Goal: Task Accomplishment & Management: Manage account settings

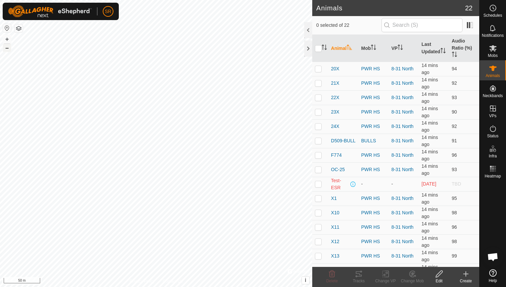
click at [8, 47] on button "–" at bounding box center [7, 48] width 8 height 8
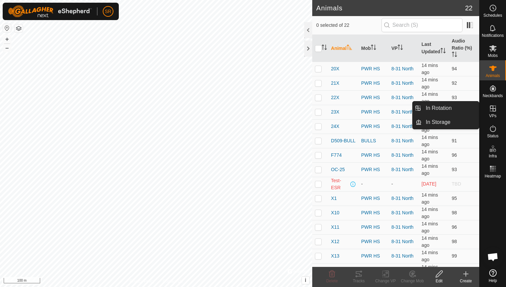
click at [495, 114] on span "VPs" at bounding box center [492, 116] width 7 height 4
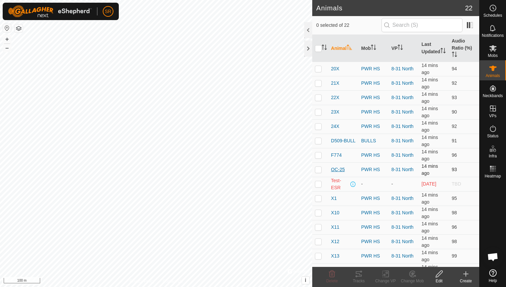
scroll to position [111, 0]
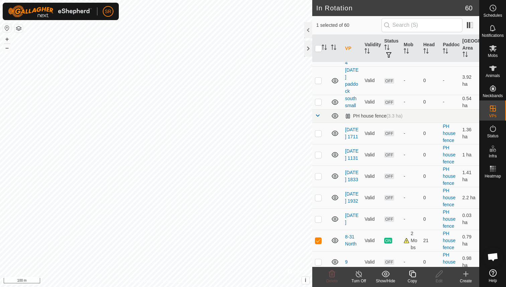
scroll to position [390, 0]
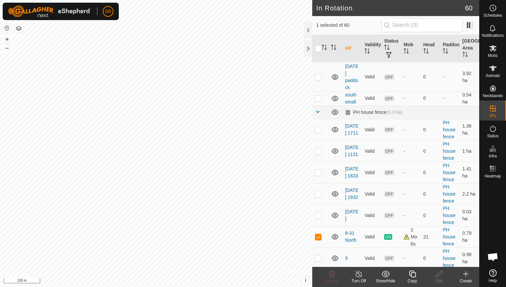
click at [413, 276] on icon at bounding box center [412, 274] width 8 height 8
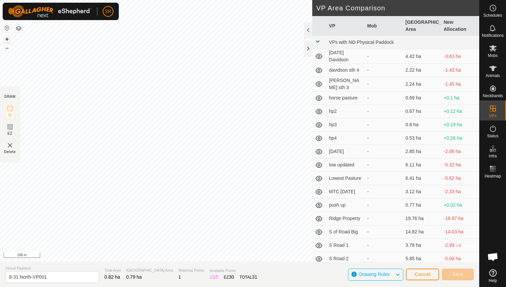
click at [6, 38] on button "+" at bounding box center [7, 39] width 8 height 8
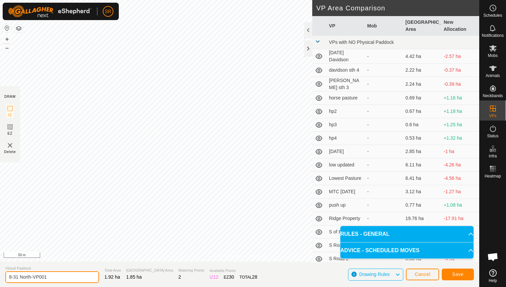
click at [48, 276] on input "8-31 North-VP001" at bounding box center [52, 277] width 94 height 12
drag, startPoint x: 48, startPoint y: 276, endPoint x: 0, endPoint y: 279, distance: 47.6
click at [0, 279] on section "Virtual Paddock 8-31 North-VP001 Total Area 1.92 ha Grazing Area 1.85 ha Wateri…" at bounding box center [239, 273] width 479 height 25
type input "NorthWest"
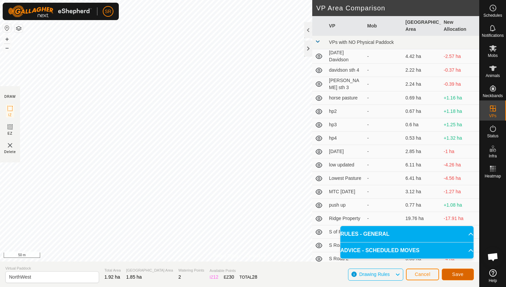
click at [458, 274] on span "Save" at bounding box center [457, 273] width 11 height 5
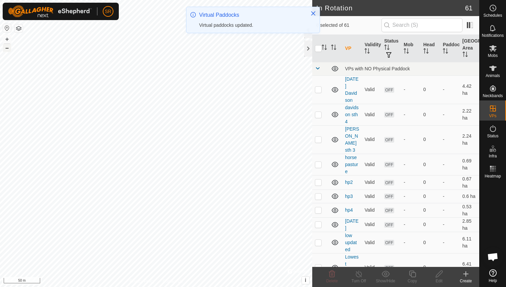
click at [8, 49] on button "–" at bounding box center [7, 48] width 8 height 8
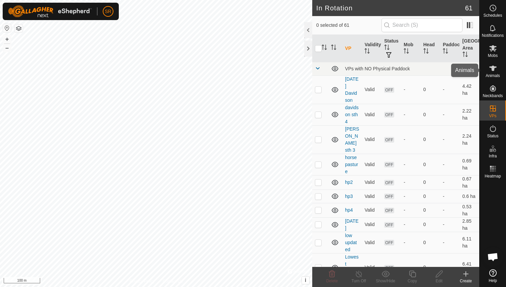
click at [493, 68] on icon at bounding box center [492, 68] width 7 height 5
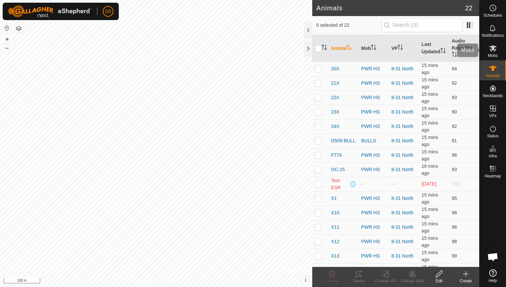
click at [495, 55] on span "Mobs" at bounding box center [493, 56] width 10 height 4
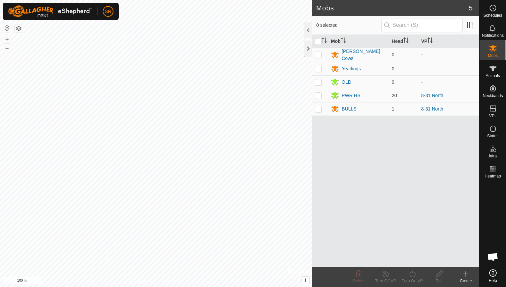
click at [321, 95] on p-checkbox at bounding box center [318, 95] width 7 height 5
checkbox input "true"
click at [319, 110] on p-checkbox at bounding box center [318, 108] width 7 height 5
checkbox input "true"
click at [416, 275] on icon at bounding box center [412, 274] width 8 height 8
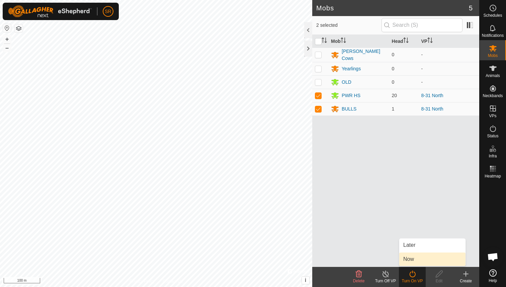
click at [414, 262] on link "Now" at bounding box center [432, 258] width 66 height 13
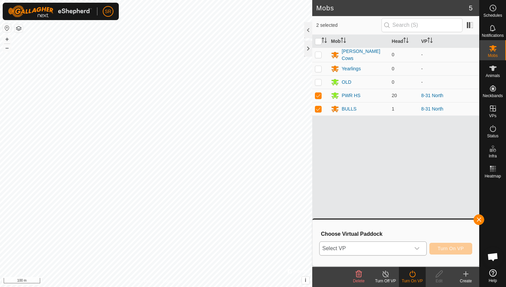
click at [407, 249] on span "Select VP" at bounding box center [365, 248] width 91 height 13
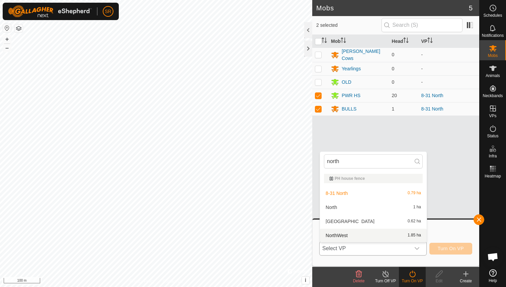
type input "north"
click at [345, 234] on li "NorthWest 1.85 ha" at bounding box center [373, 235] width 107 height 13
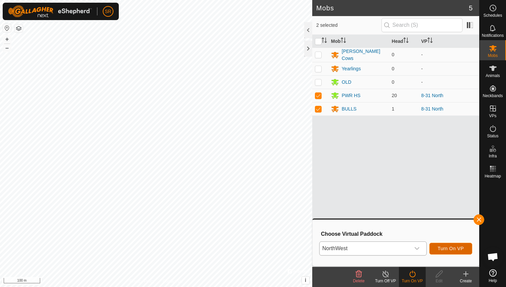
click at [447, 250] on span "Turn On VP" at bounding box center [451, 248] width 26 height 5
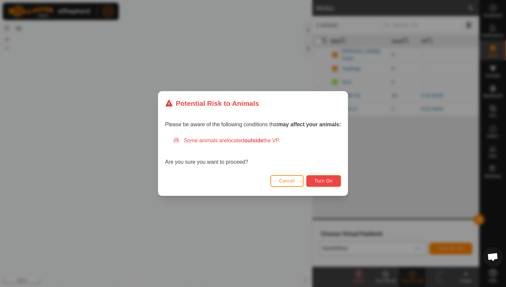
click at [326, 182] on span "Turn On" at bounding box center [324, 180] width 18 height 5
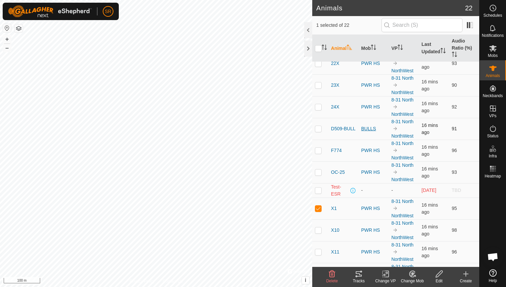
scroll to position [53, 0]
click at [334, 206] on span "X1" at bounding box center [334, 207] width 6 height 7
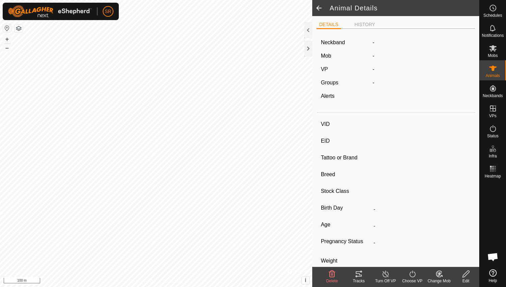
type input "X1"
type input "-"
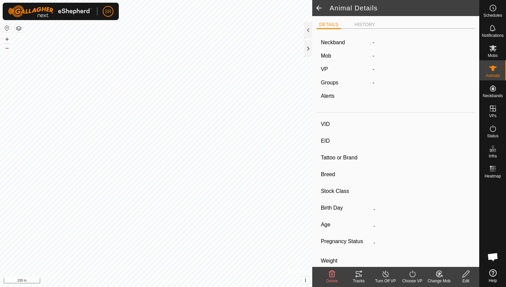
type input "-"
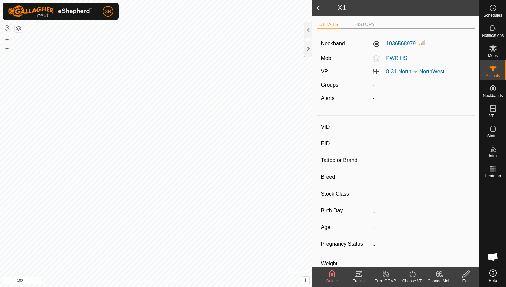
type input "X10"
type input "-"
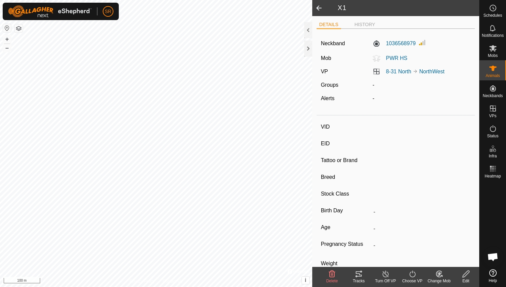
type input "-"
type input "X1"
type input "-"
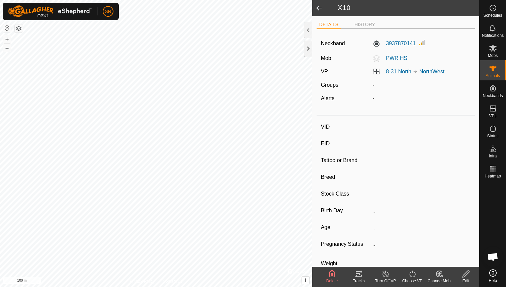
type input "-"
click at [319, 8] on span at bounding box center [318, 8] width 13 height 16
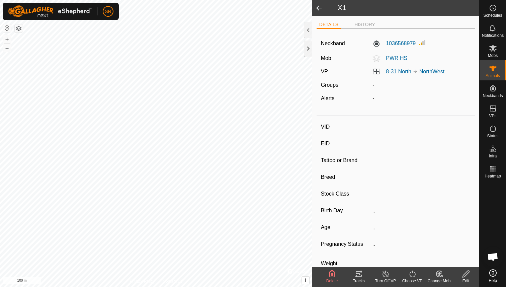
type input "X10"
type input "-"
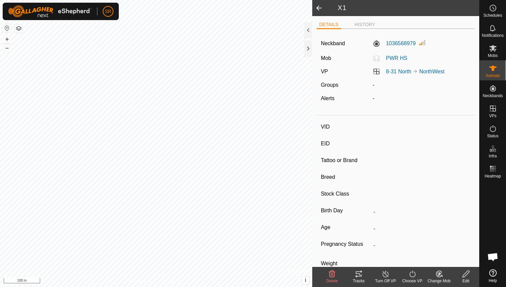
type input "-"
click at [310, 50] on div at bounding box center [308, 48] width 8 height 16
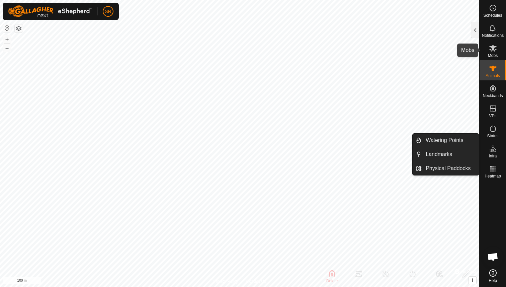
click at [492, 53] on es-mob-svg-icon at bounding box center [493, 48] width 12 height 11
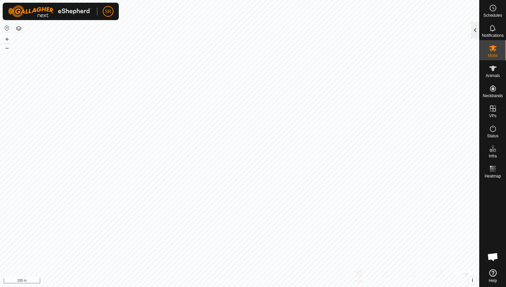
click at [476, 30] on div at bounding box center [475, 30] width 8 height 16
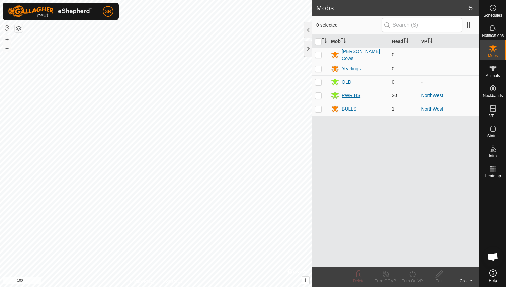
click at [347, 93] on div "PWR HS" at bounding box center [351, 95] width 19 height 7
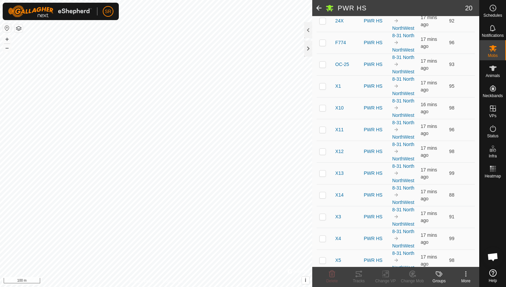
scroll to position [192, 0]
click at [323, 107] on p-checkbox at bounding box center [322, 107] width 7 height 5
checkbox input "true"
click at [323, 84] on p-checkbox at bounding box center [322, 85] width 7 height 5
checkbox input "true"
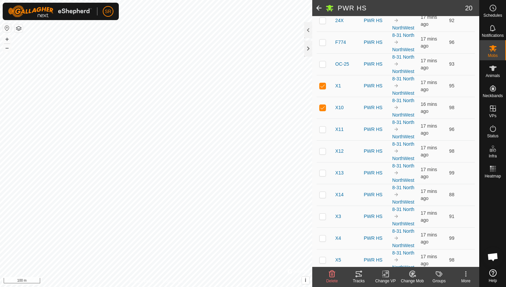
click at [413, 276] on icon at bounding box center [412, 274] width 8 height 8
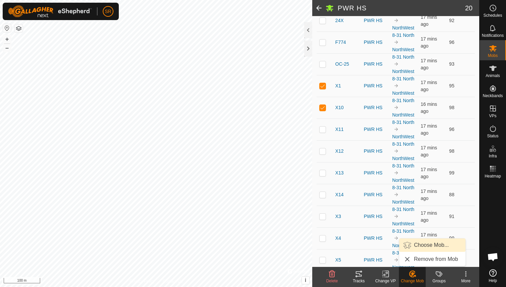
click at [426, 243] on link "Choose Mob..." at bounding box center [432, 244] width 66 height 13
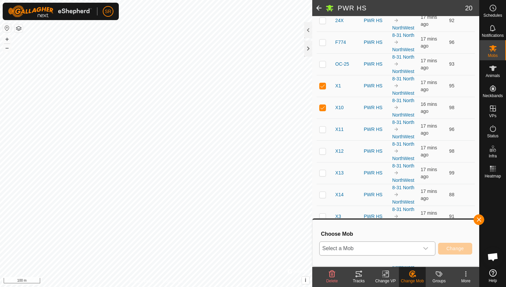
click at [425, 249] on icon "dropdown trigger" at bounding box center [425, 248] width 5 height 5
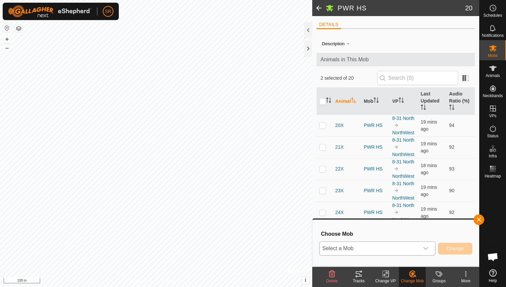
click at [428, 249] on icon "dropdown trigger" at bounding box center [425, 248] width 5 height 5
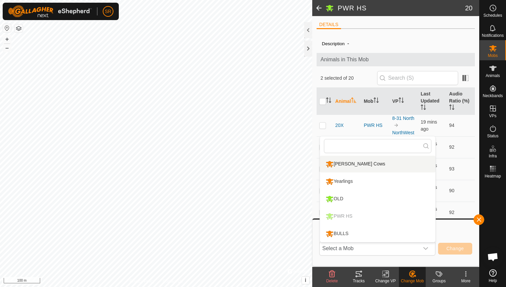
click at [376, 47] on div "Description -" at bounding box center [396, 43] width 148 height 8
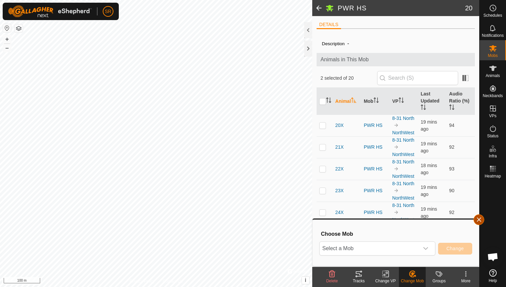
click at [479, 220] on button "button" at bounding box center [478, 219] width 11 height 11
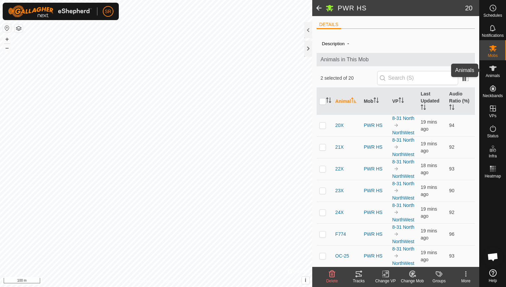
click at [489, 75] on span "Animals" at bounding box center [493, 76] width 14 height 4
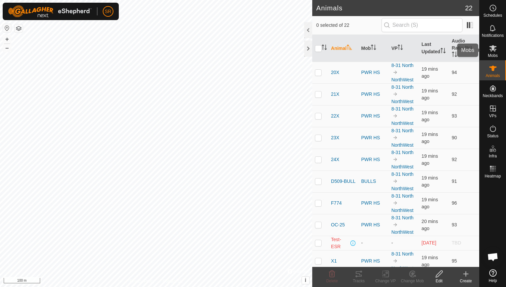
click at [494, 56] on span "Mobs" at bounding box center [493, 56] width 10 height 4
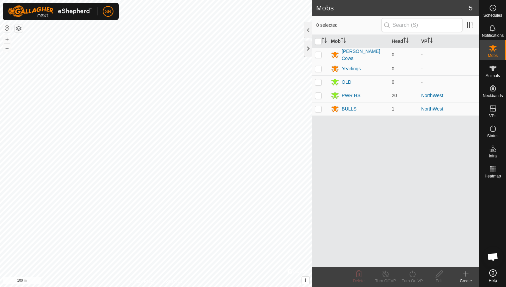
click at [465, 277] on icon at bounding box center [466, 274] width 8 height 8
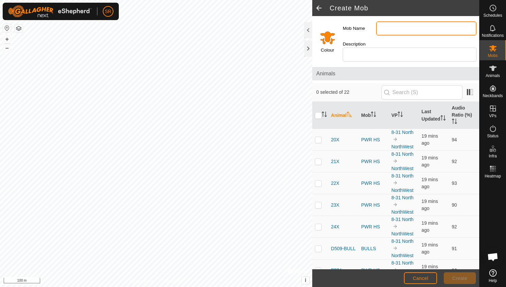
click at [393, 32] on input "Mob Name" at bounding box center [426, 28] width 100 height 14
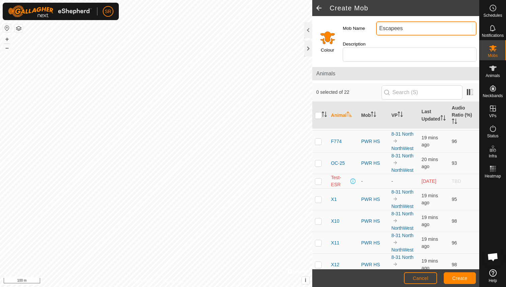
scroll to position [135, 0]
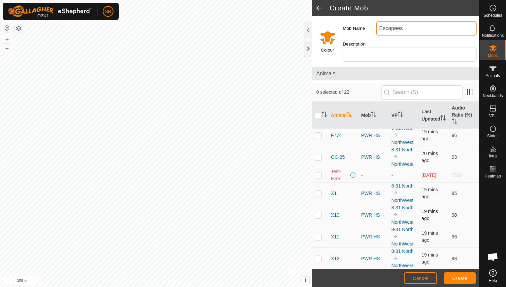
type input "Escapees"
click at [318, 212] on p-checkbox at bounding box center [318, 214] width 7 height 5
checkbox input "true"
click at [320, 190] on p-checkbox at bounding box center [318, 192] width 7 height 5
checkbox input "true"
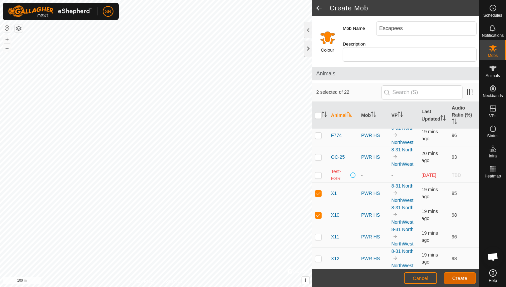
click at [461, 277] on span "Create" at bounding box center [459, 277] width 15 height 5
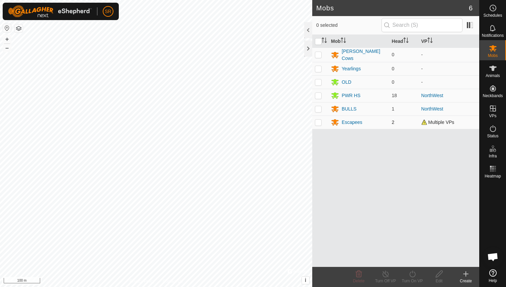
click at [318, 122] on p-checkbox at bounding box center [318, 121] width 7 height 5
checkbox input "true"
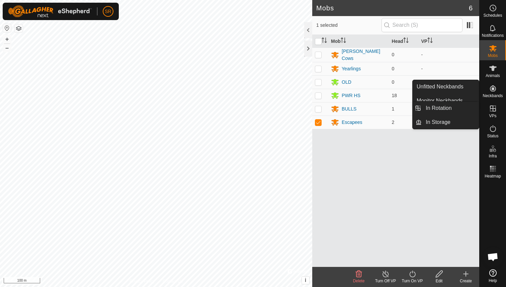
click at [494, 114] on span "VPs" at bounding box center [492, 116] width 7 height 4
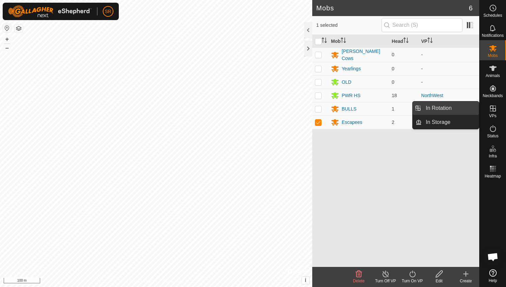
click at [452, 110] on link "In Rotation" at bounding box center [450, 107] width 57 height 13
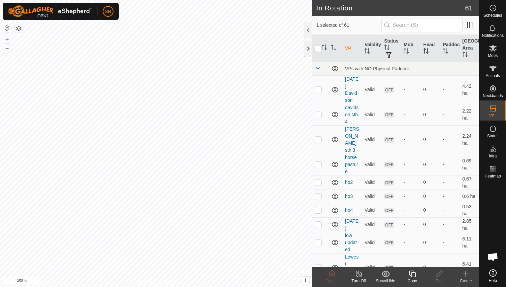
click at [467, 276] on icon at bounding box center [466, 274] width 8 height 8
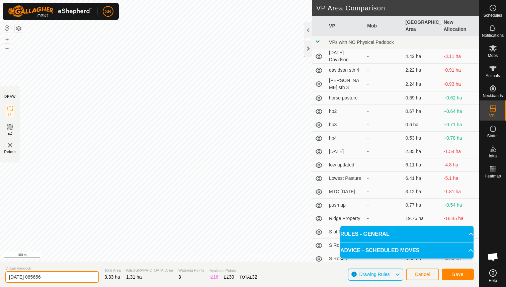
drag, startPoint x: 55, startPoint y: 279, endPoint x: 0, endPoint y: 279, distance: 55.2
click at [0, 279] on section "Virtual Paddock [DATE] 085656 Total Area 3.33 ha Grazing Area 1.31 ha Watering …" at bounding box center [239, 273] width 479 height 25
type input "escape 1"
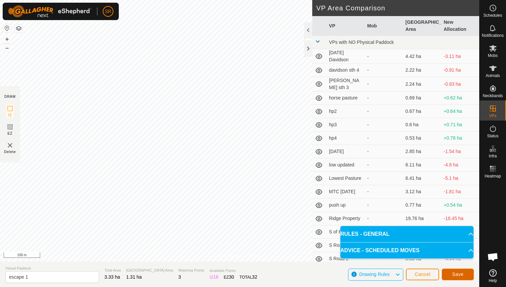
click at [461, 273] on span "Save" at bounding box center [457, 273] width 11 height 5
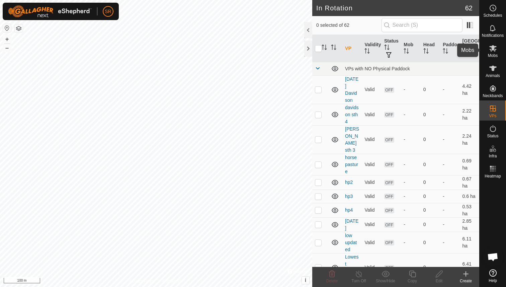
click at [495, 54] on span "Mobs" at bounding box center [493, 56] width 10 height 4
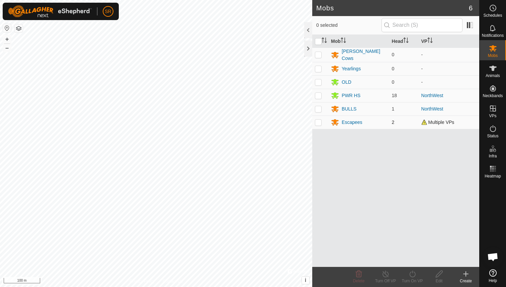
click at [320, 123] on p-checkbox at bounding box center [318, 121] width 7 height 5
checkbox input "true"
click at [414, 277] on icon at bounding box center [412, 274] width 8 height 8
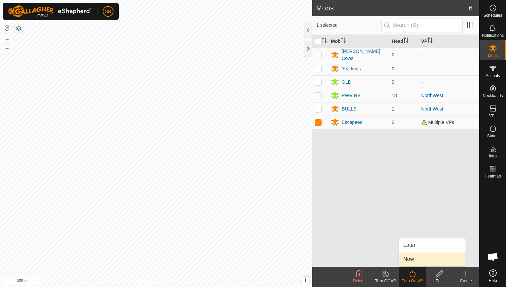
click at [414, 260] on link "Now" at bounding box center [432, 258] width 66 height 13
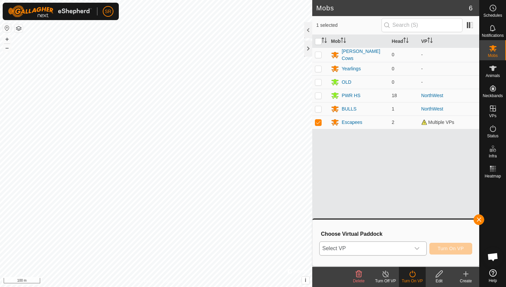
click at [418, 248] on icon "dropdown trigger" at bounding box center [417, 248] width 5 height 3
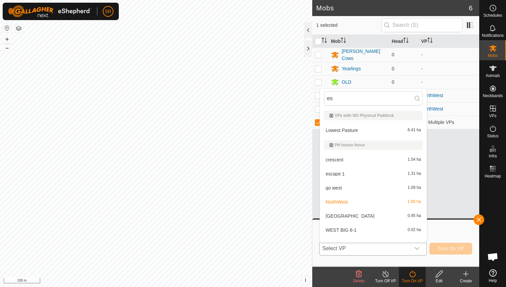
scroll to position [9, 0]
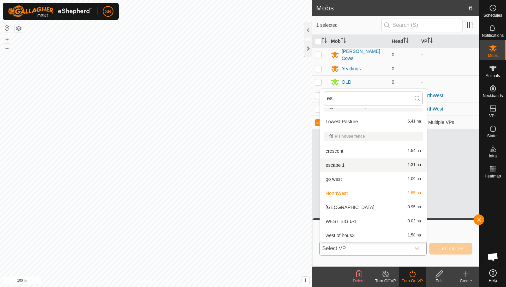
type input "es"
click at [341, 167] on li "escape 1 1.31 ha" at bounding box center [373, 164] width 107 height 13
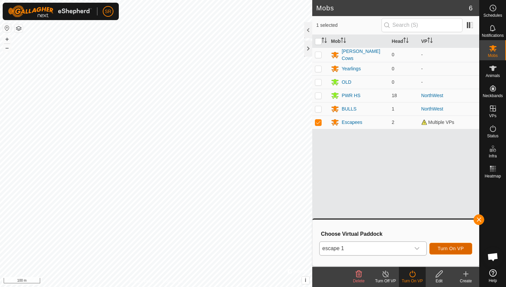
click at [449, 247] on span "Turn On VP" at bounding box center [451, 248] width 26 height 5
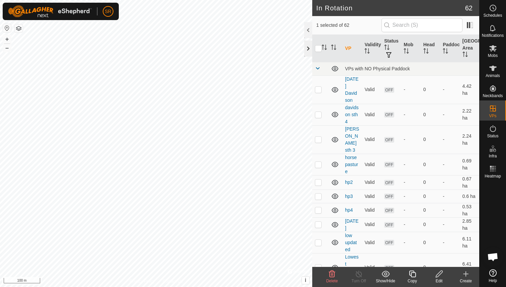
click at [310, 50] on div at bounding box center [308, 48] width 8 height 16
